Goal: Find specific page/section: Find specific page/section

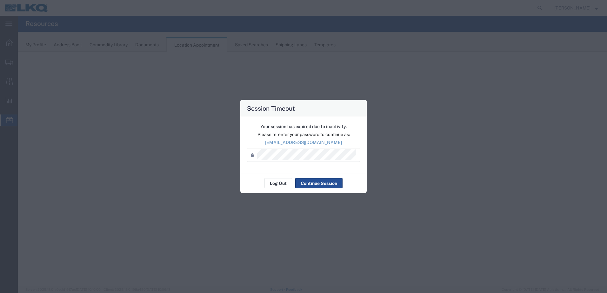
select select "28712"
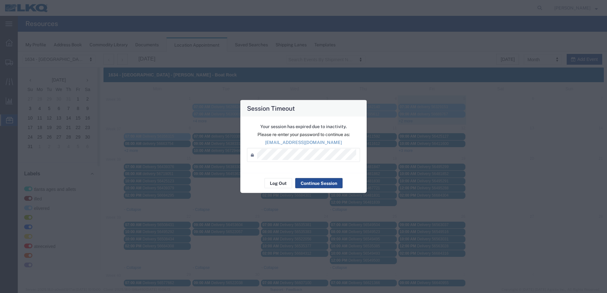
scroll to position [79, 0]
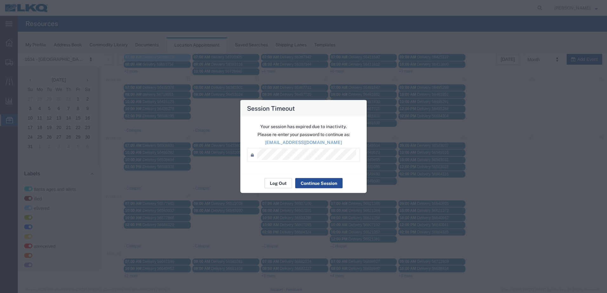
click at [76, 211] on button "Log Out" at bounding box center [41, 214] width 70 height 6
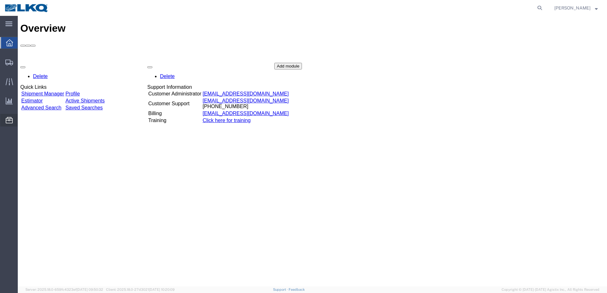
click at [0, 0] on span "Location Appointment" at bounding box center [0, 0] width 0 height 0
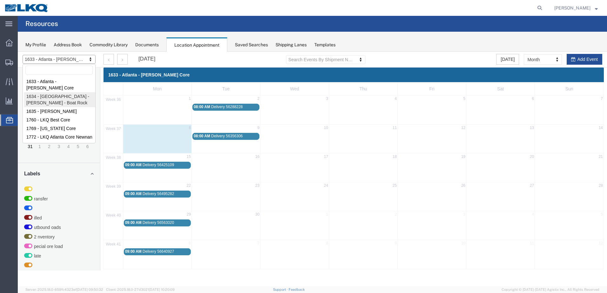
select select "28712"
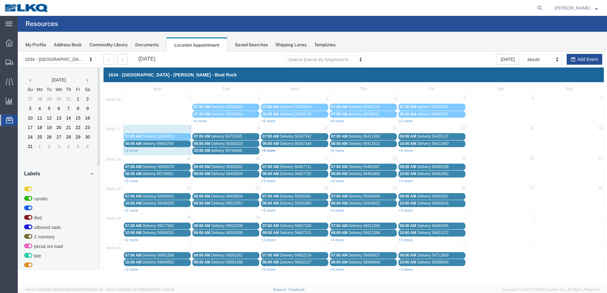
click at [274, 151] on link "+4 more" at bounding box center [268, 151] width 14 height 4
